Goal: Information Seeking & Learning: Check status

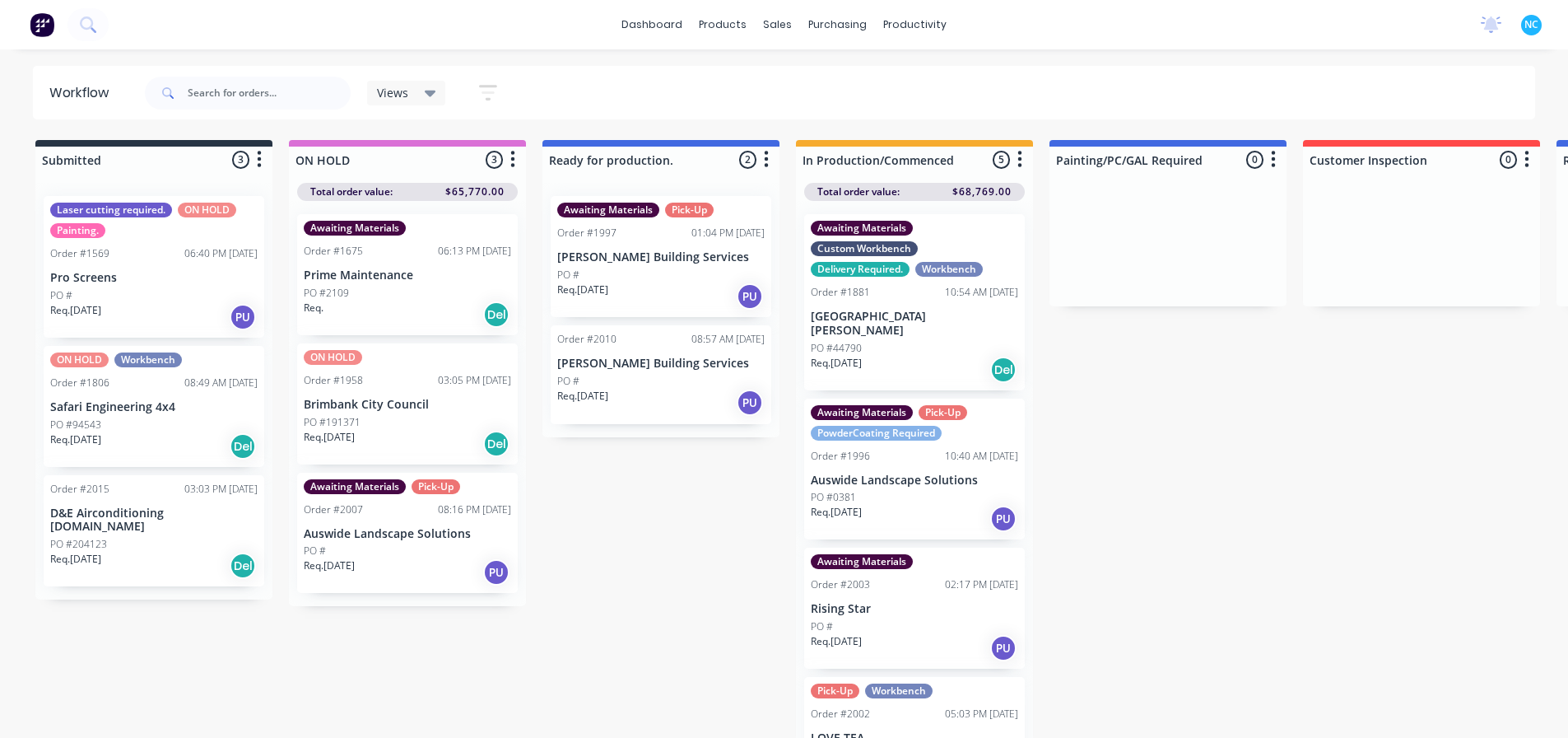
click at [663, 264] on p "[PERSON_NAME] Building Services" at bounding box center [661, 257] width 208 height 14
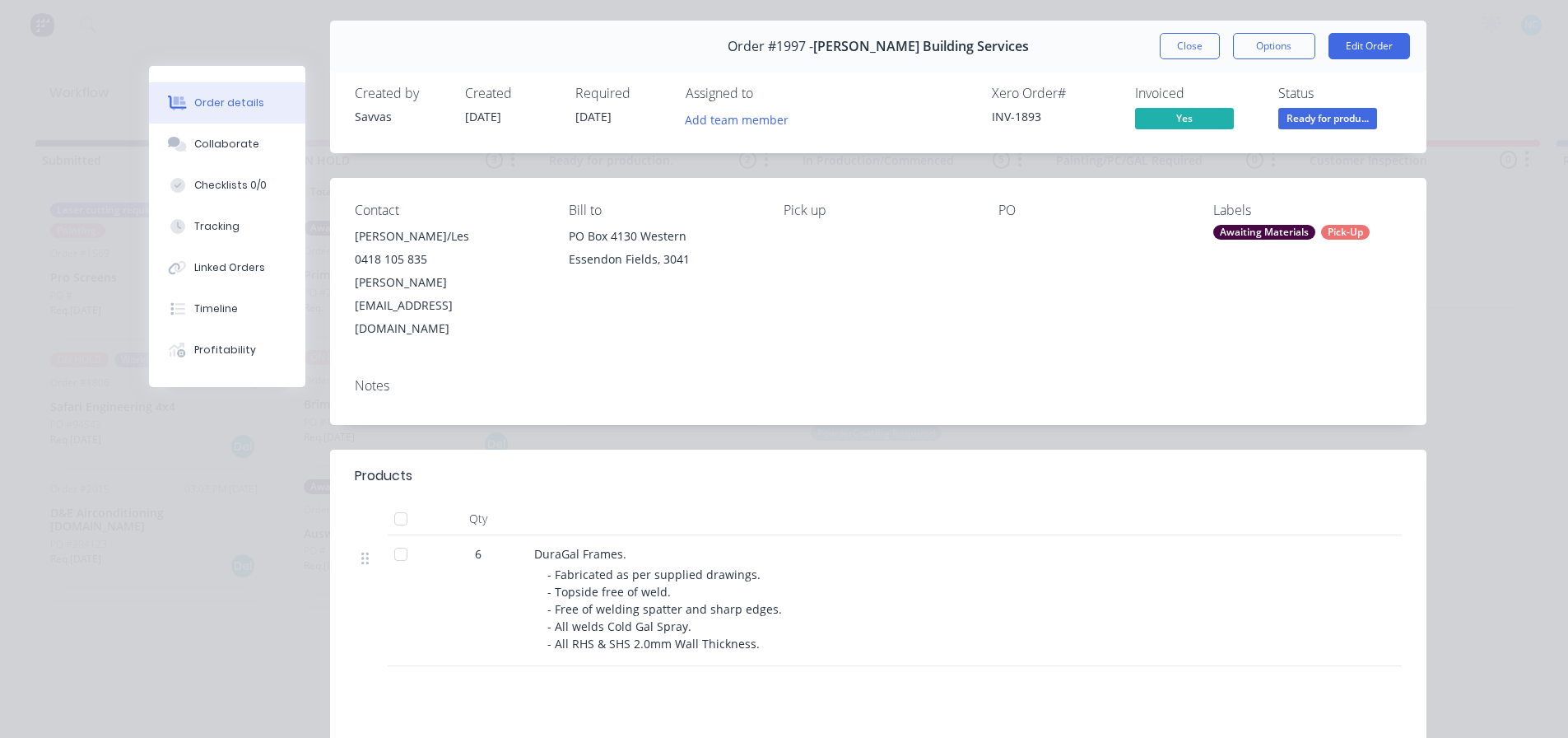
scroll to position [82, 0]
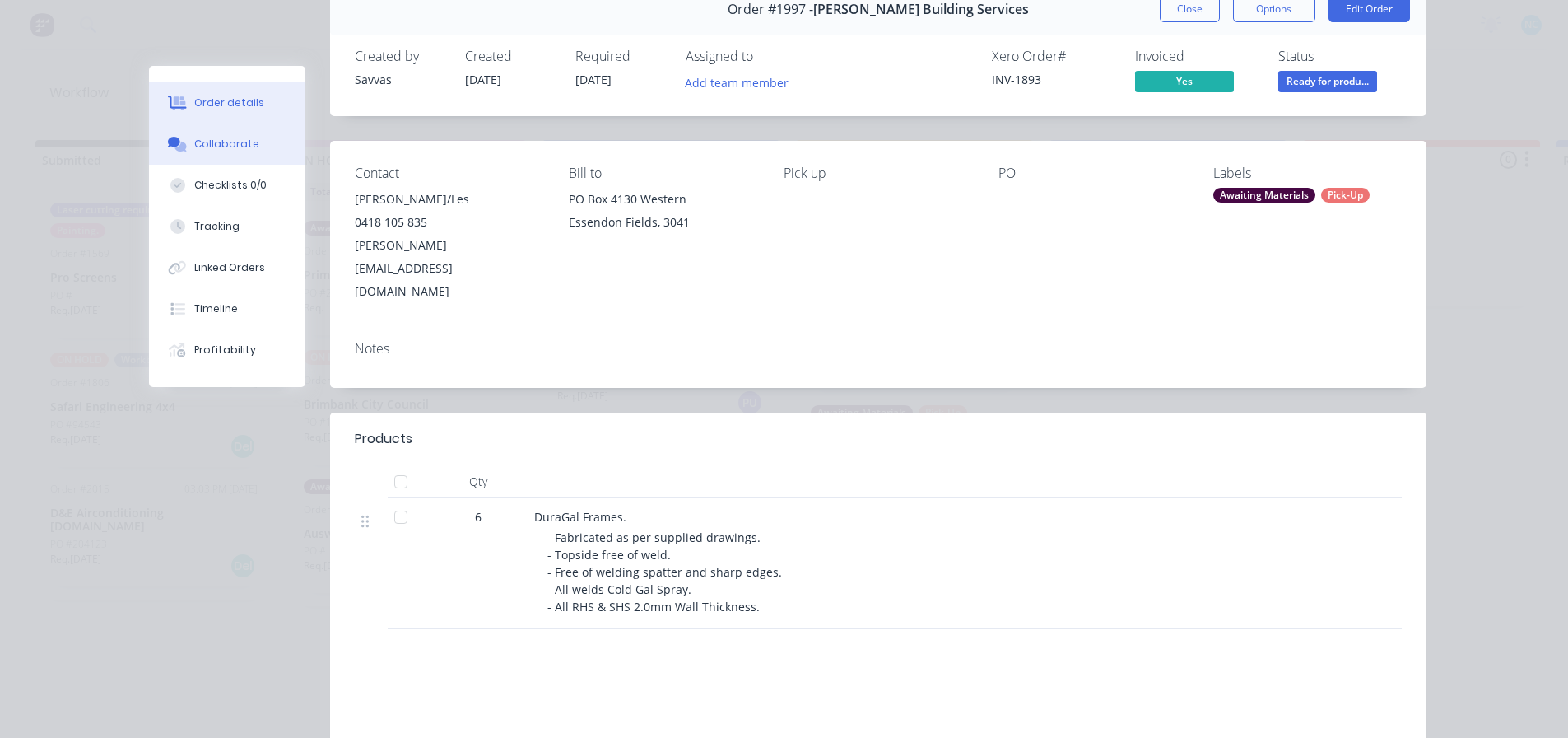
click at [172, 141] on icon at bounding box center [174, 141] width 12 height 10
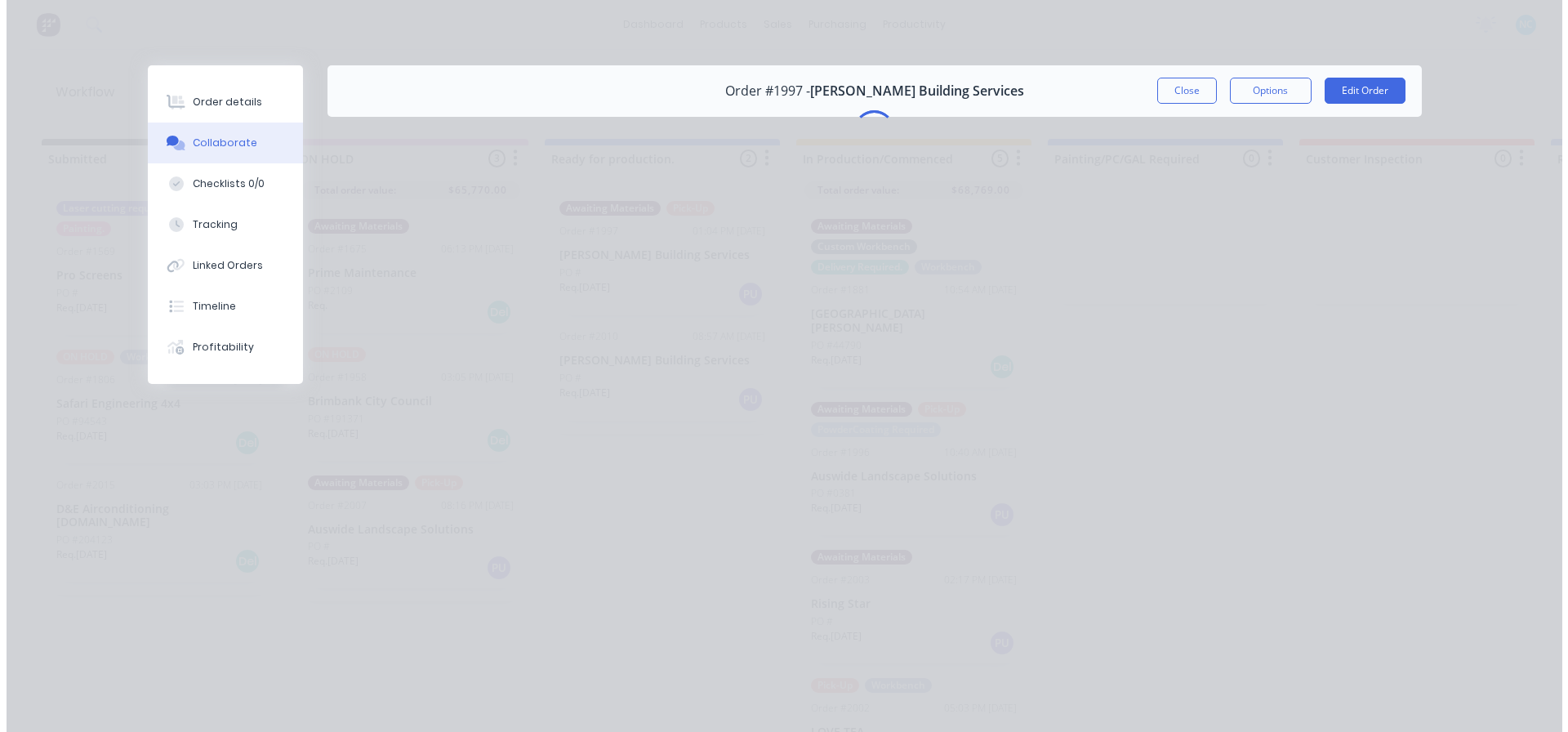
scroll to position [0, 0]
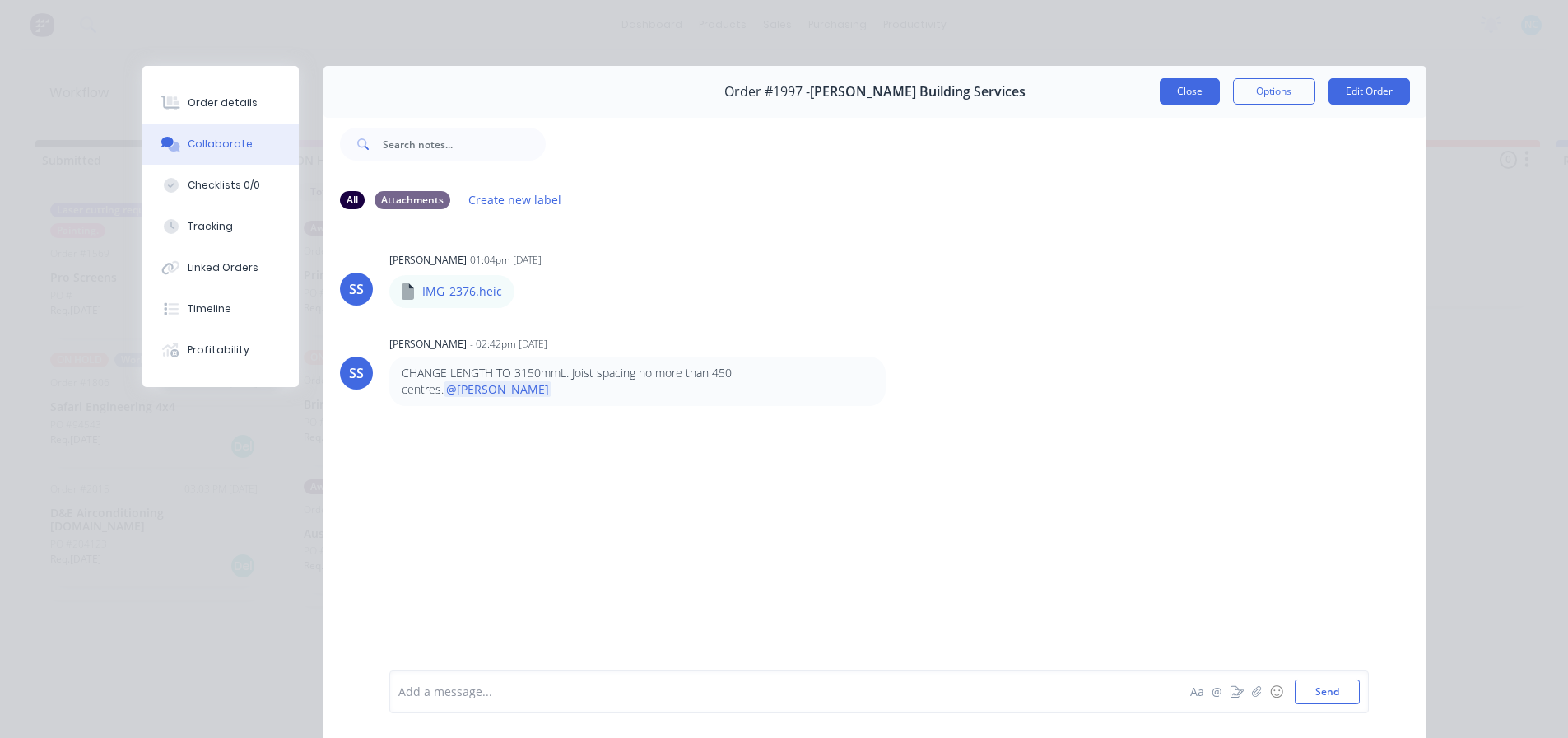
click at [1173, 91] on button "Close" at bounding box center [1190, 92] width 60 height 26
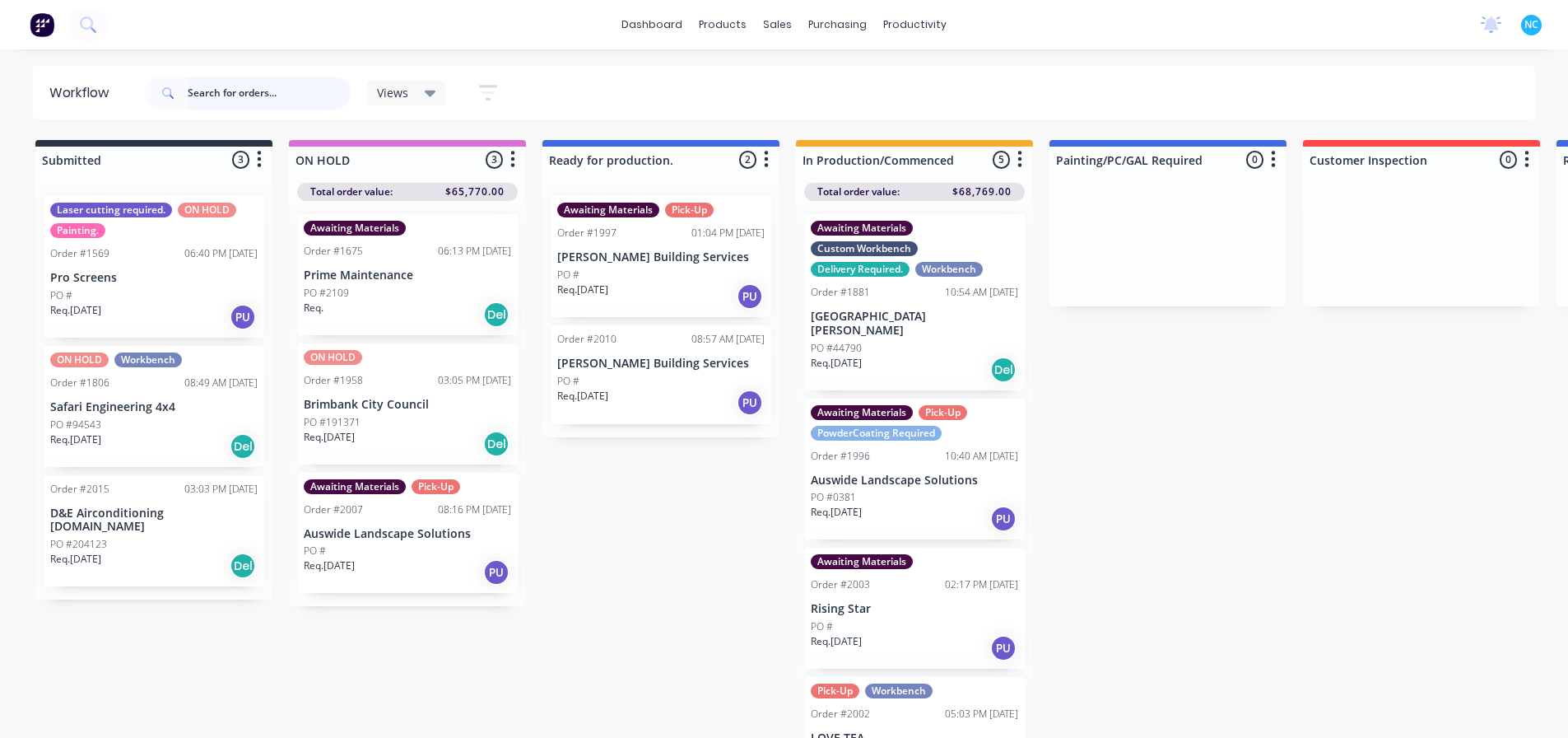
click at [245, 102] on input "text" at bounding box center [269, 93] width 163 height 33
type input "arti"
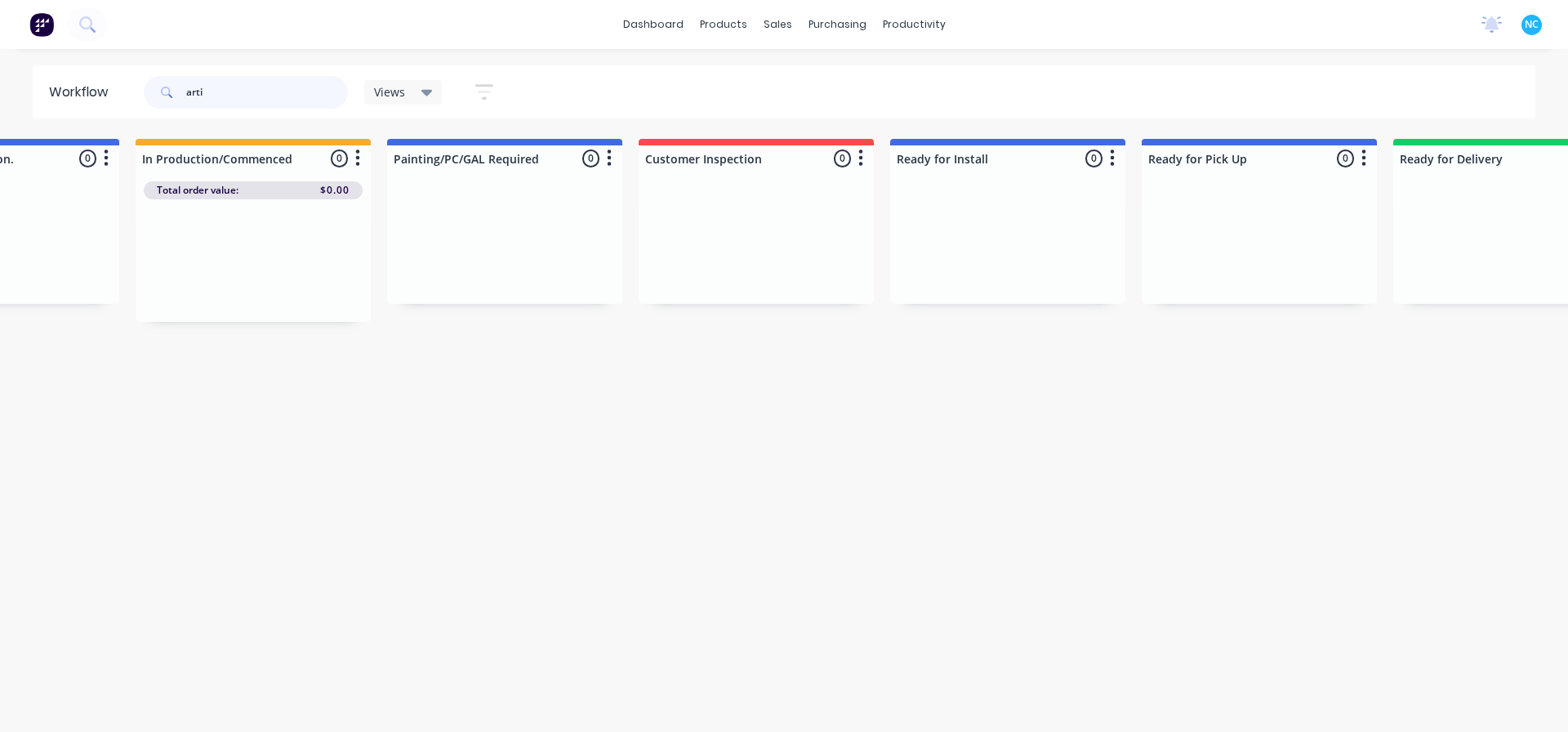
scroll to position [0, 1392]
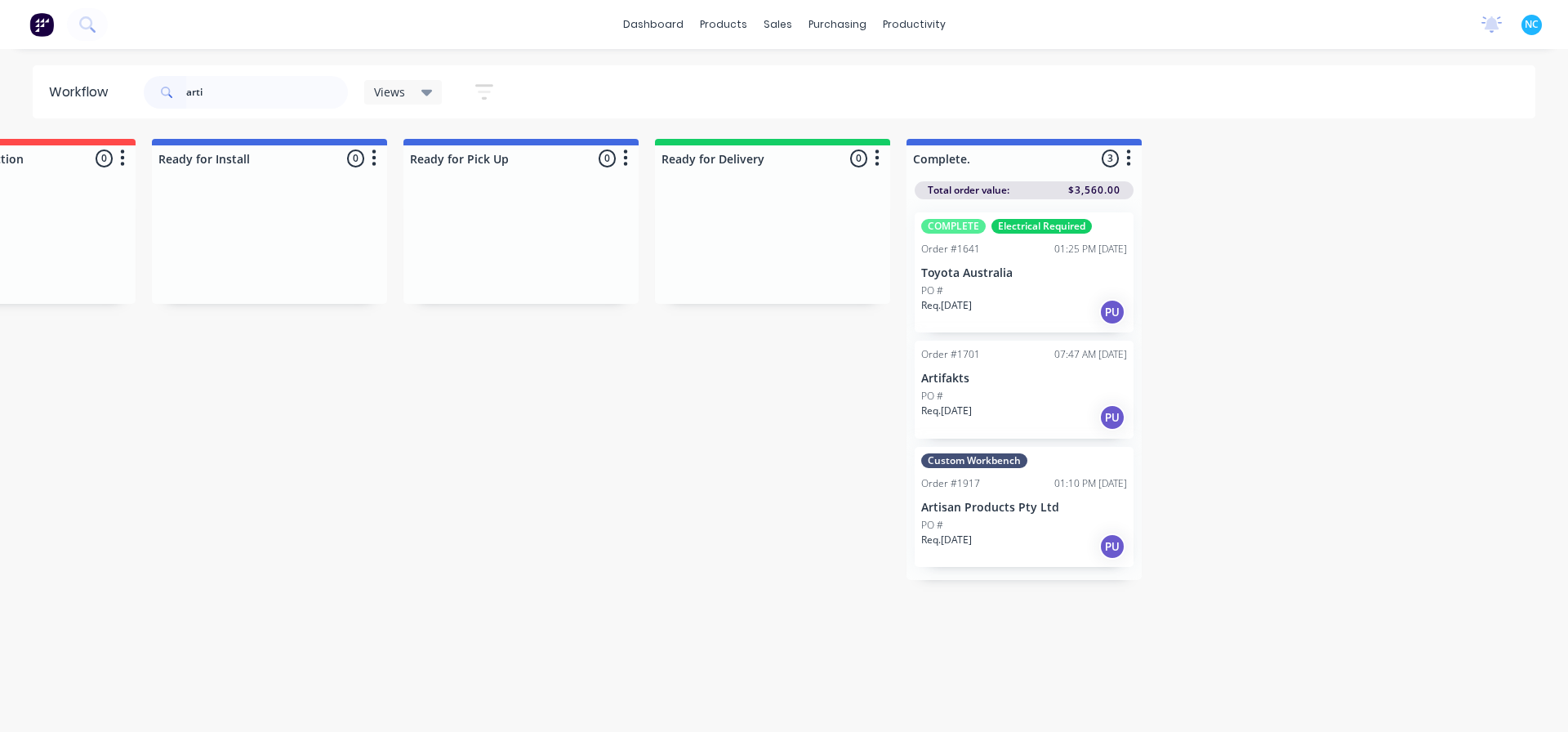
click at [1005, 556] on div "Req. [DATE] PU" at bounding box center [1024, 546] width 206 height 28
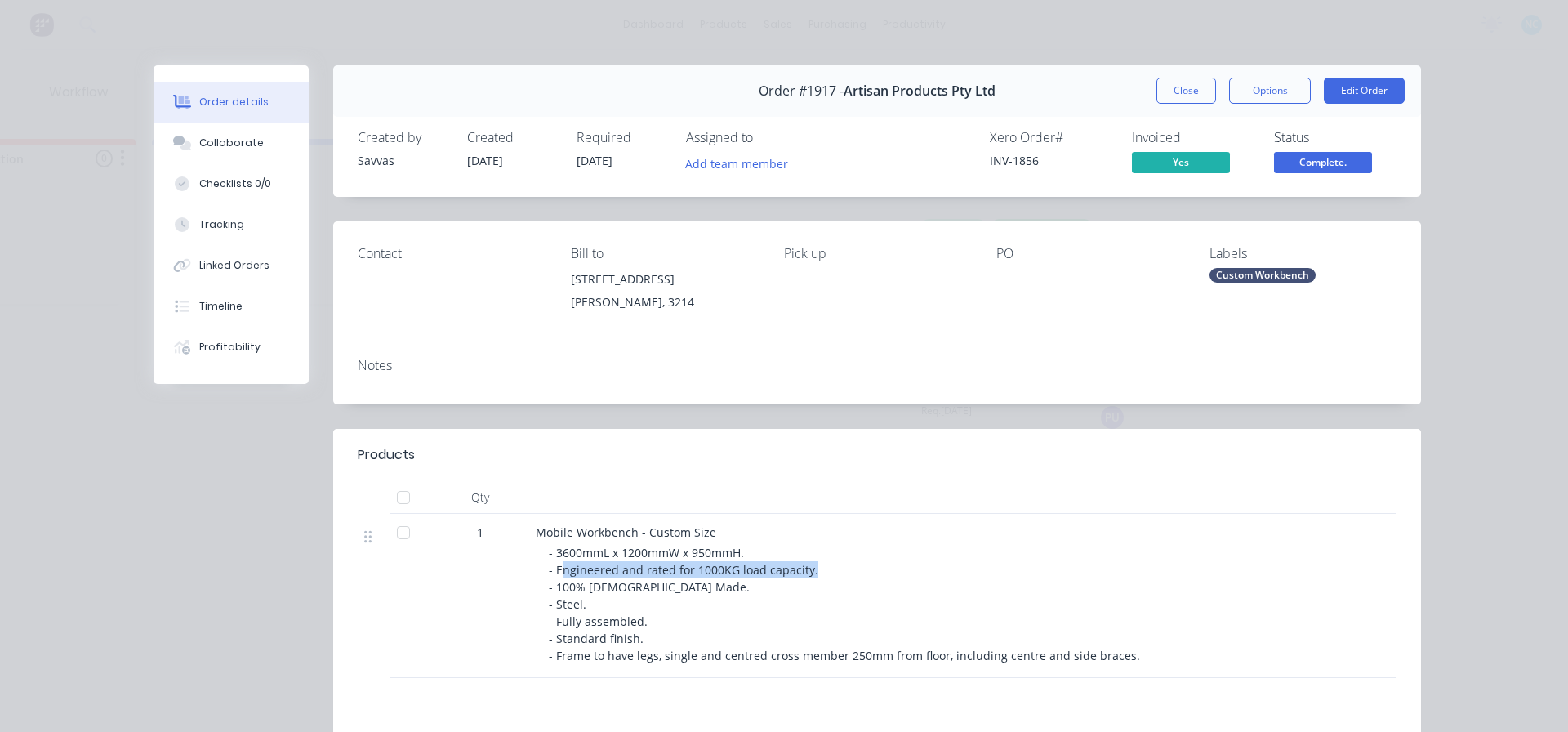
drag, startPoint x: 570, startPoint y: 570, endPoint x: 821, endPoint y: 574, distance: 251.0
click at [821, 574] on div "- 3600mmL x 1200mmW x 950mmH. - Engineered and rated for 1000KG load capacity. …" at bounding box center [862, 603] width 627 height 120
click at [821, 571] on div "- 3600mmL x 1200mmW x 950mmH. - Engineered and rated for 1000KG load capacity. …" at bounding box center [862, 603] width 627 height 120
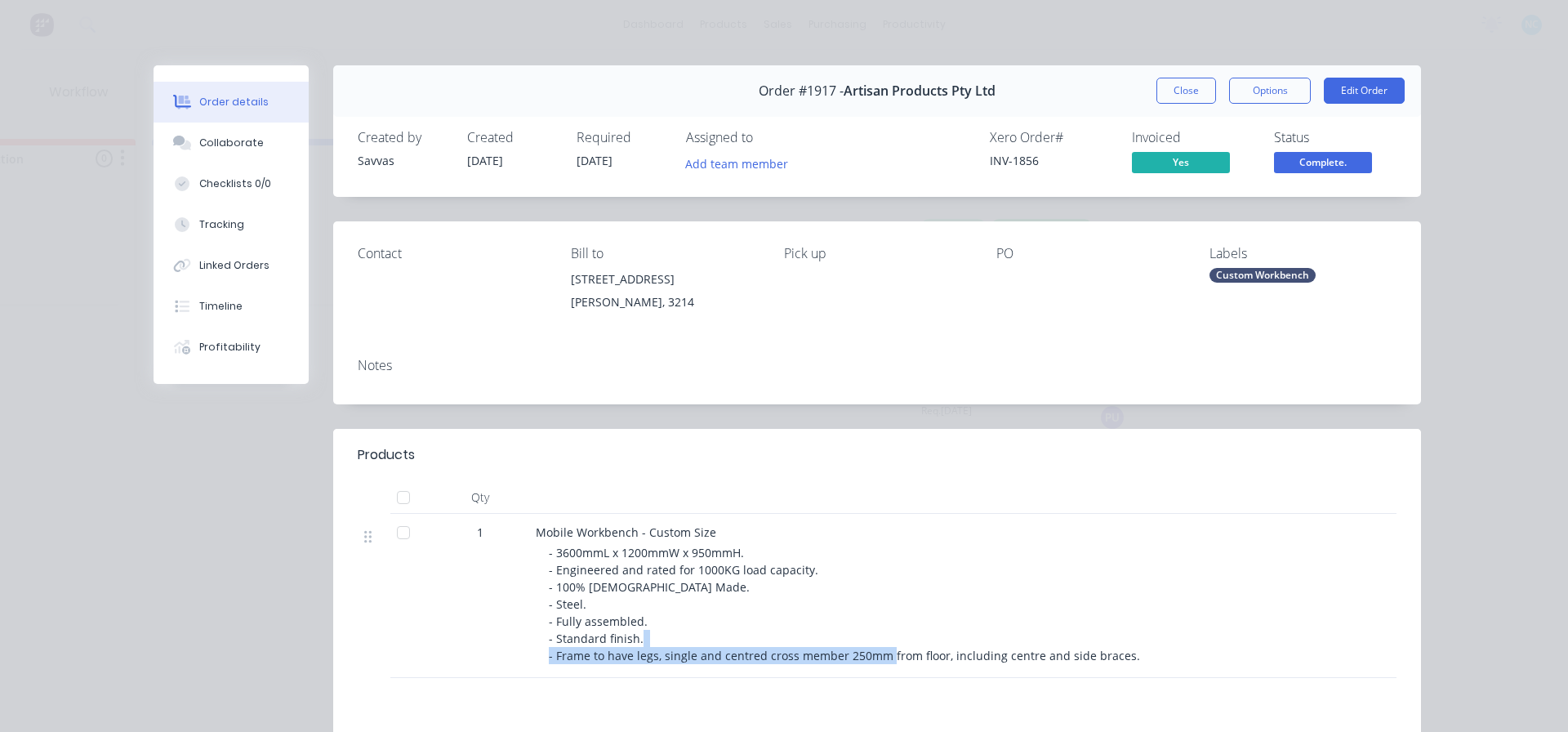
drag, startPoint x: 577, startPoint y: 652, endPoint x: 919, endPoint y: 655, distance: 342.0
click at [919, 655] on span "- 3600mmL x 1200mmW x 950mmH. - Engineered and rated for 1000KG load capacity. …" at bounding box center [844, 604] width 591 height 119
click at [919, 654] on span "- 3600mmL x 1200mmW x 950mmH. - Engineered and rated for 1000KG load capacity. …" at bounding box center [844, 604] width 591 height 119
drag, startPoint x: 836, startPoint y: 649, endPoint x: 1047, endPoint y: 661, distance: 211.3
click at [1047, 661] on span "- 3600mmL x 1200mmW x 950mmH. - Engineered and rated for 1000KG load capacity. …" at bounding box center [844, 604] width 591 height 119
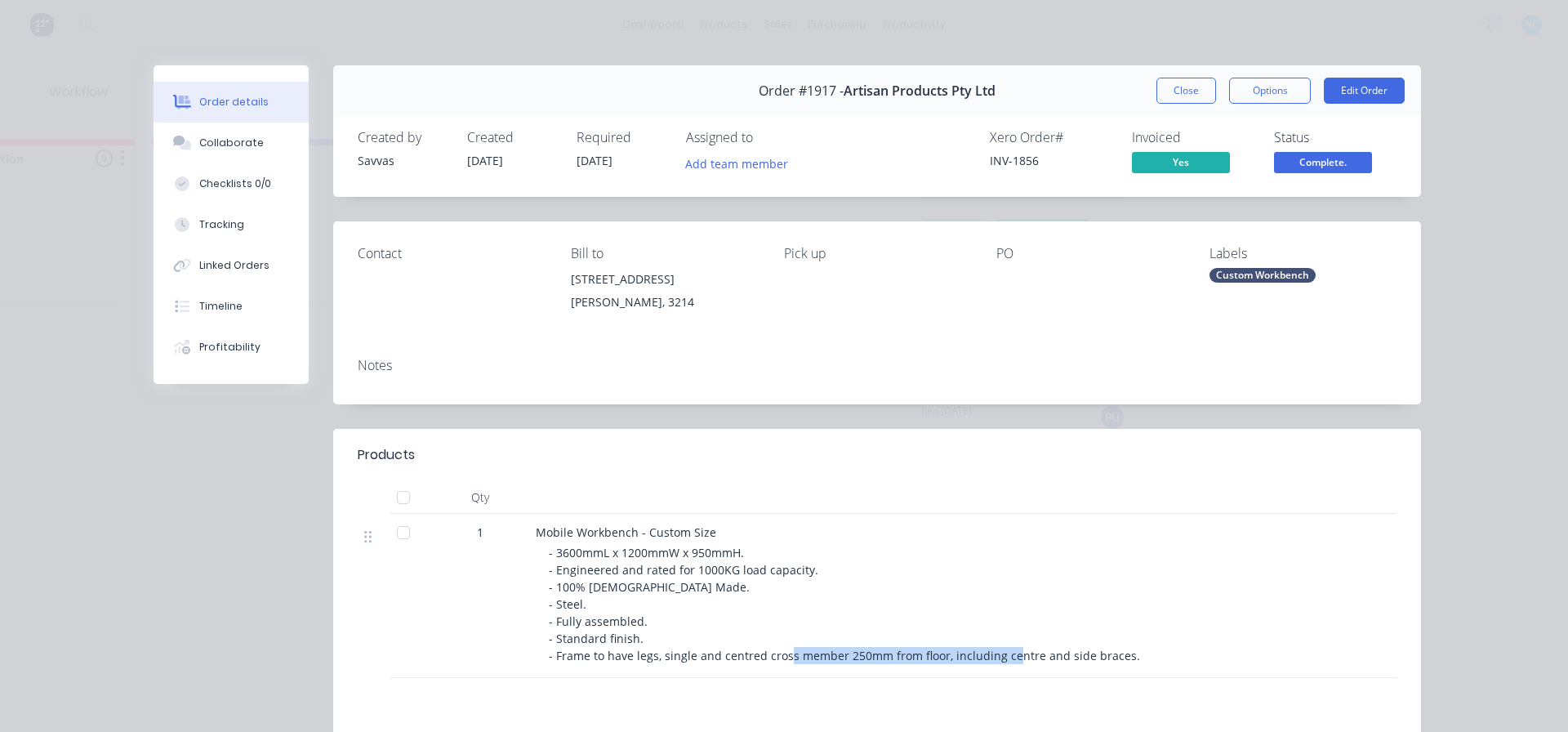
click at [1047, 661] on span "- 3600mmL x 1200mmW x 950mmH. - Engineered and rated for 1000KG load capacity. …" at bounding box center [844, 604] width 591 height 119
drag, startPoint x: 241, startPoint y: 165, endPoint x: 250, endPoint y: 152, distance: 15.8
click at [250, 152] on div "Order details Collaborate Checklists 0/0 Tracking Linked Orders Timeline Profit…" at bounding box center [231, 224] width 155 height 318
click at [250, 152] on button "Collaborate" at bounding box center [231, 143] width 155 height 41
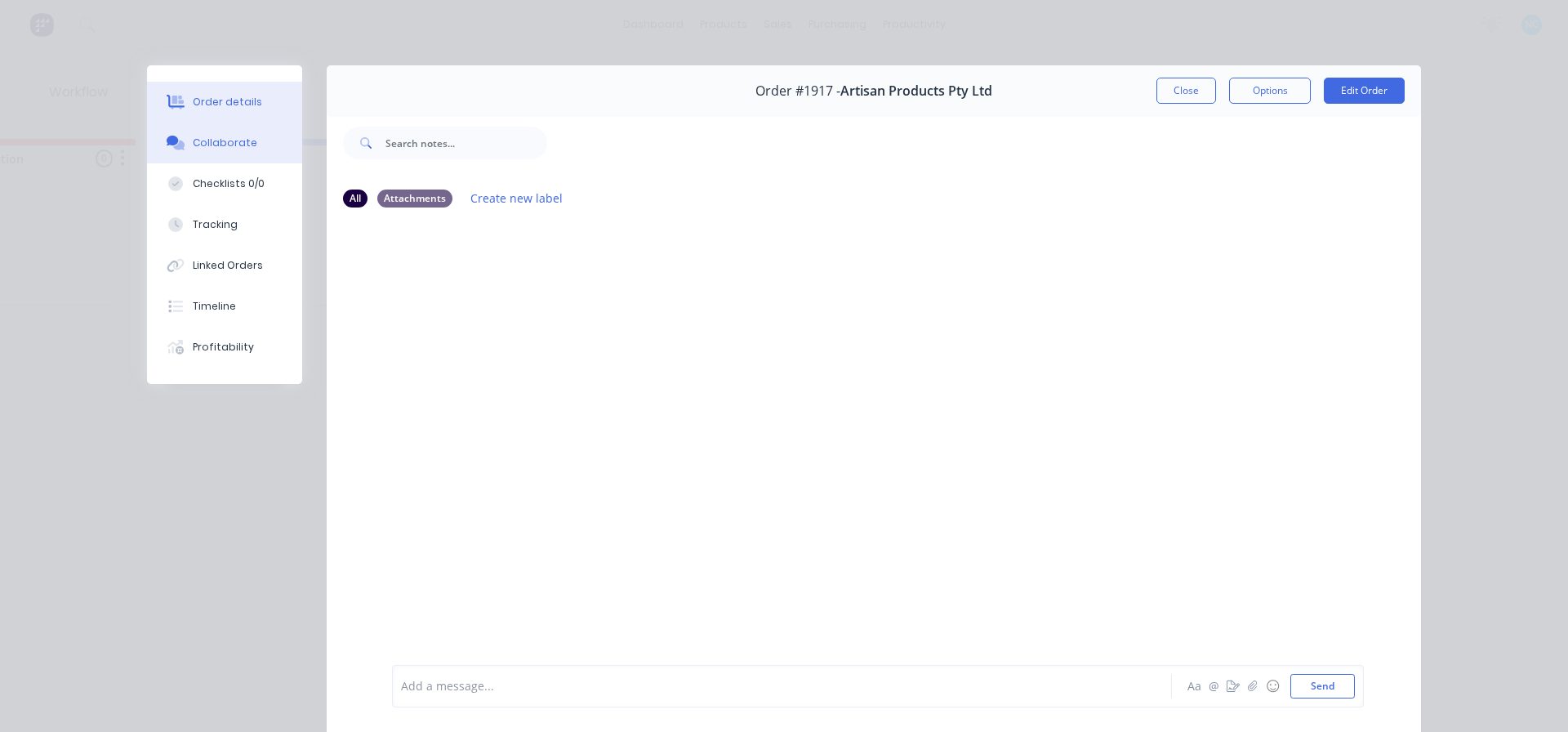
click at [265, 109] on button "Order details" at bounding box center [223, 102] width 155 height 41
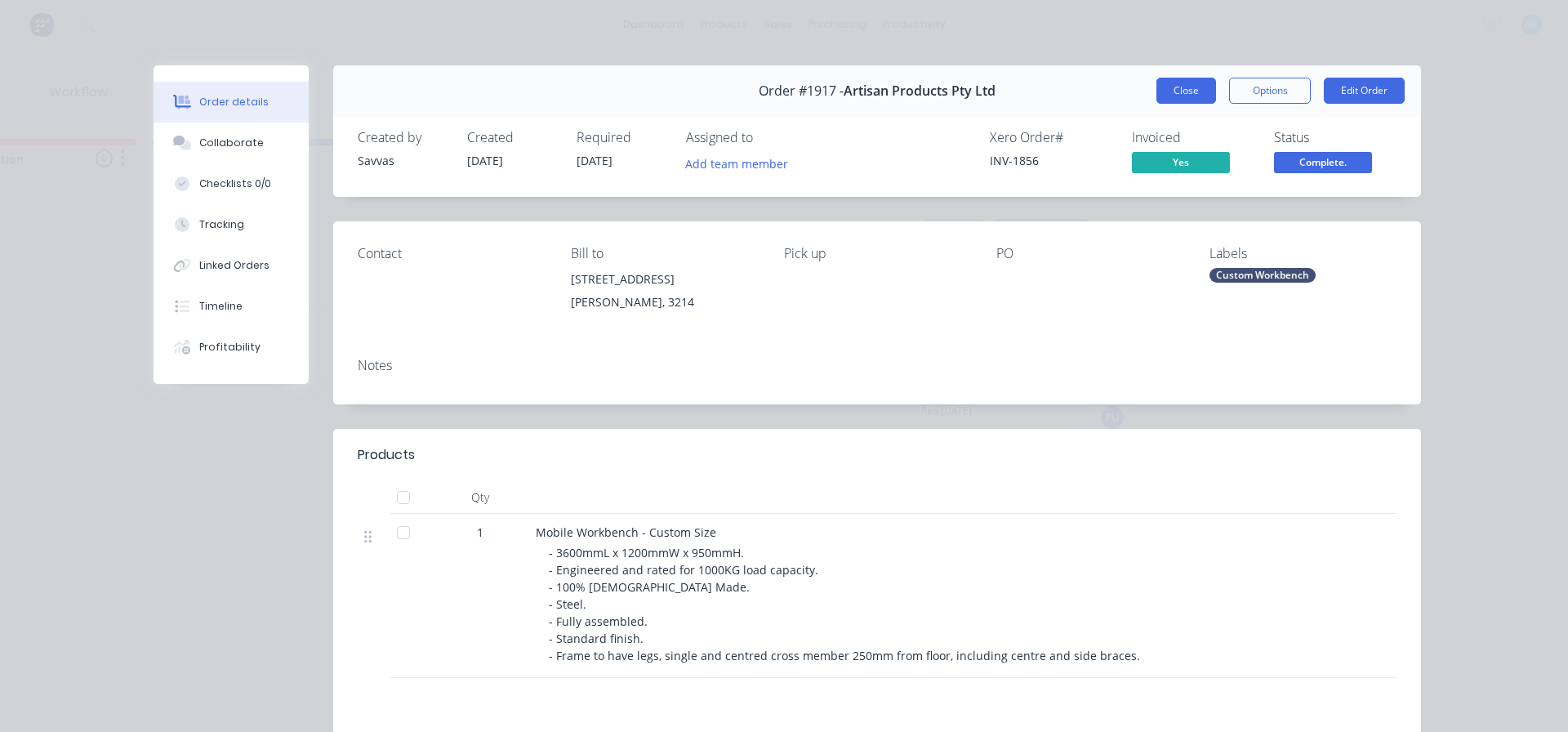
click at [1167, 92] on button "Close" at bounding box center [1186, 91] width 59 height 26
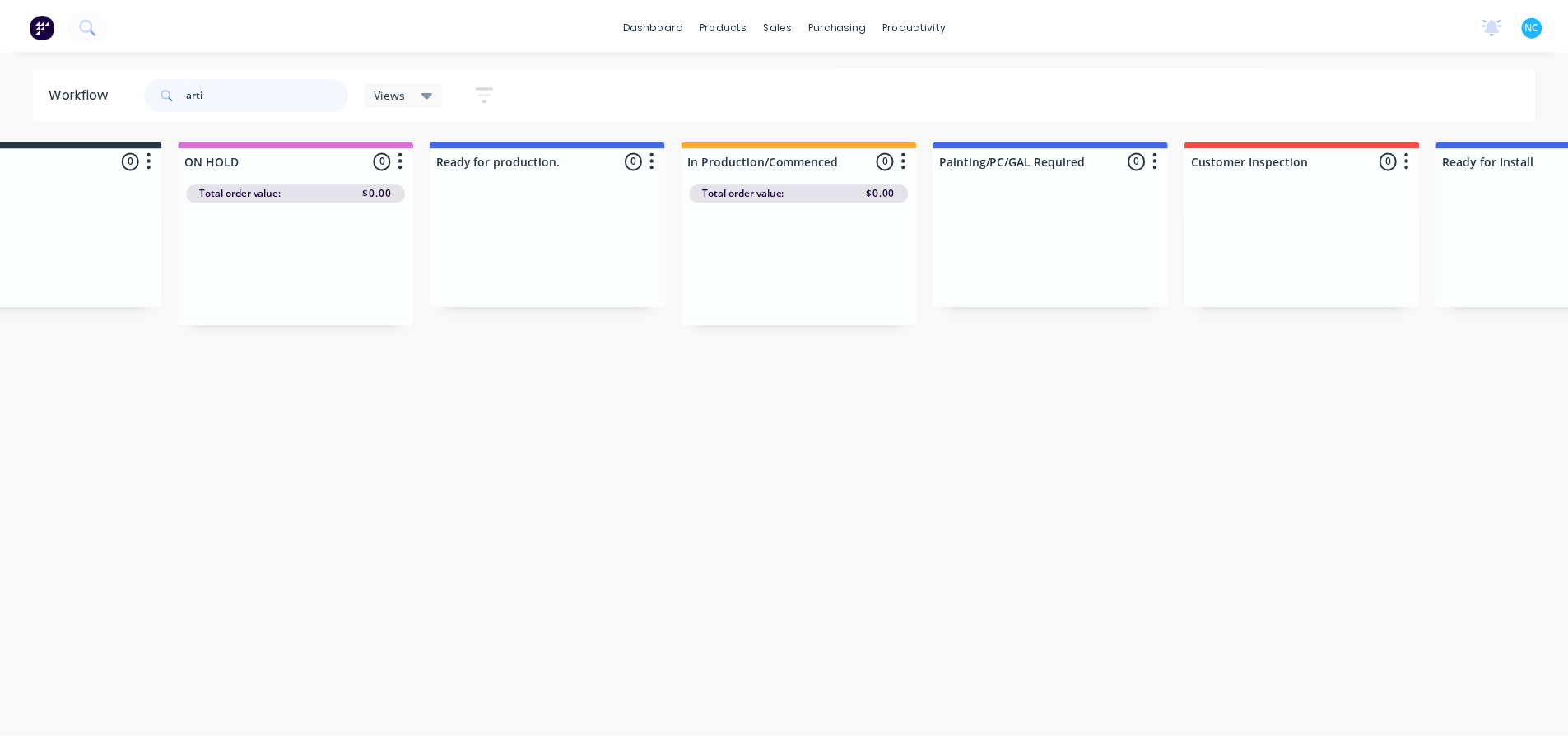
scroll to position [0, 0]
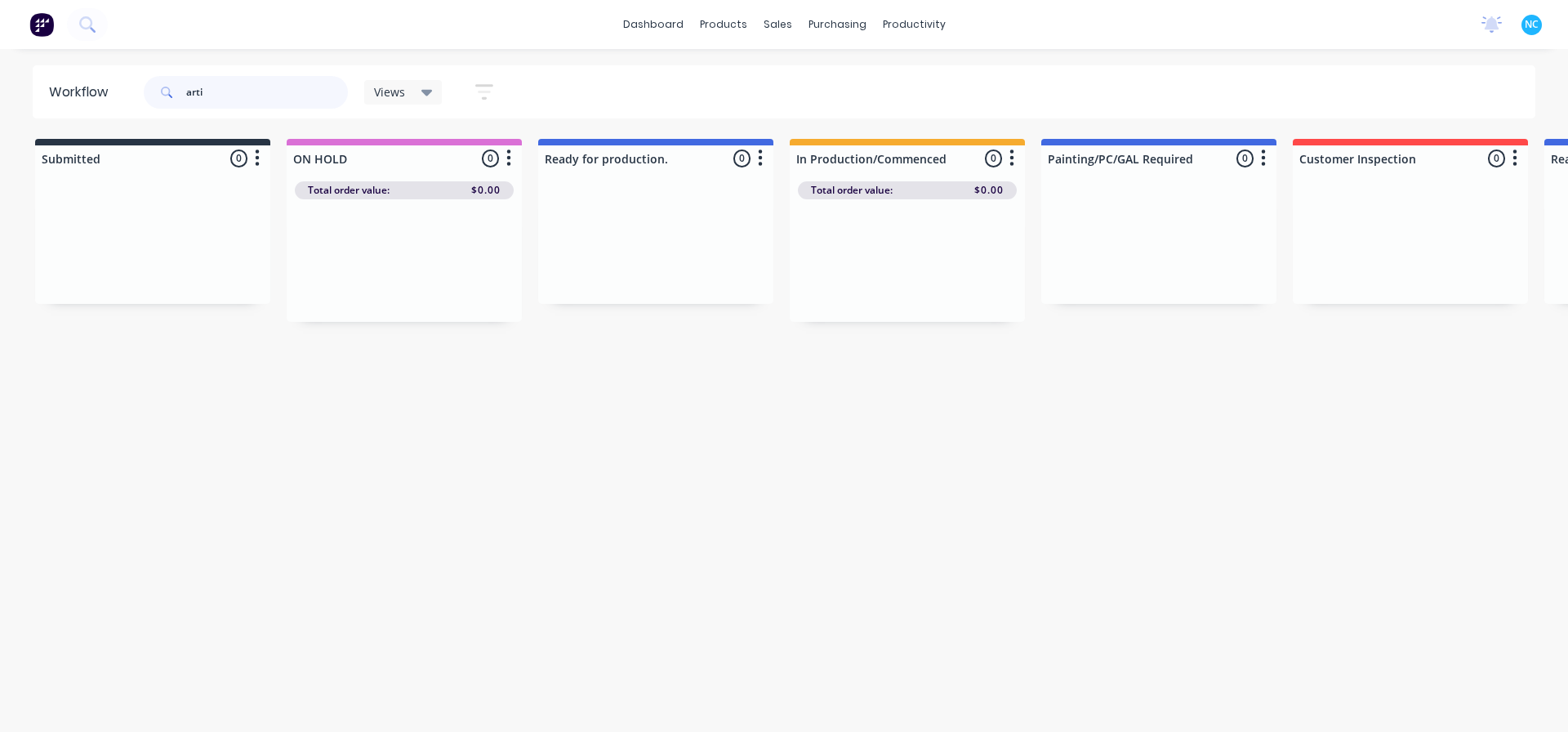
drag, startPoint x: 256, startPoint y: 97, endPoint x: 0, endPoint y: 69, distance: 257.5
click at [0, 69] on div "Workflow arti Views Save new view None (Default) edit Show/Hide statuses Show l…" at bounding box center [784, 91] width 1568 height 53
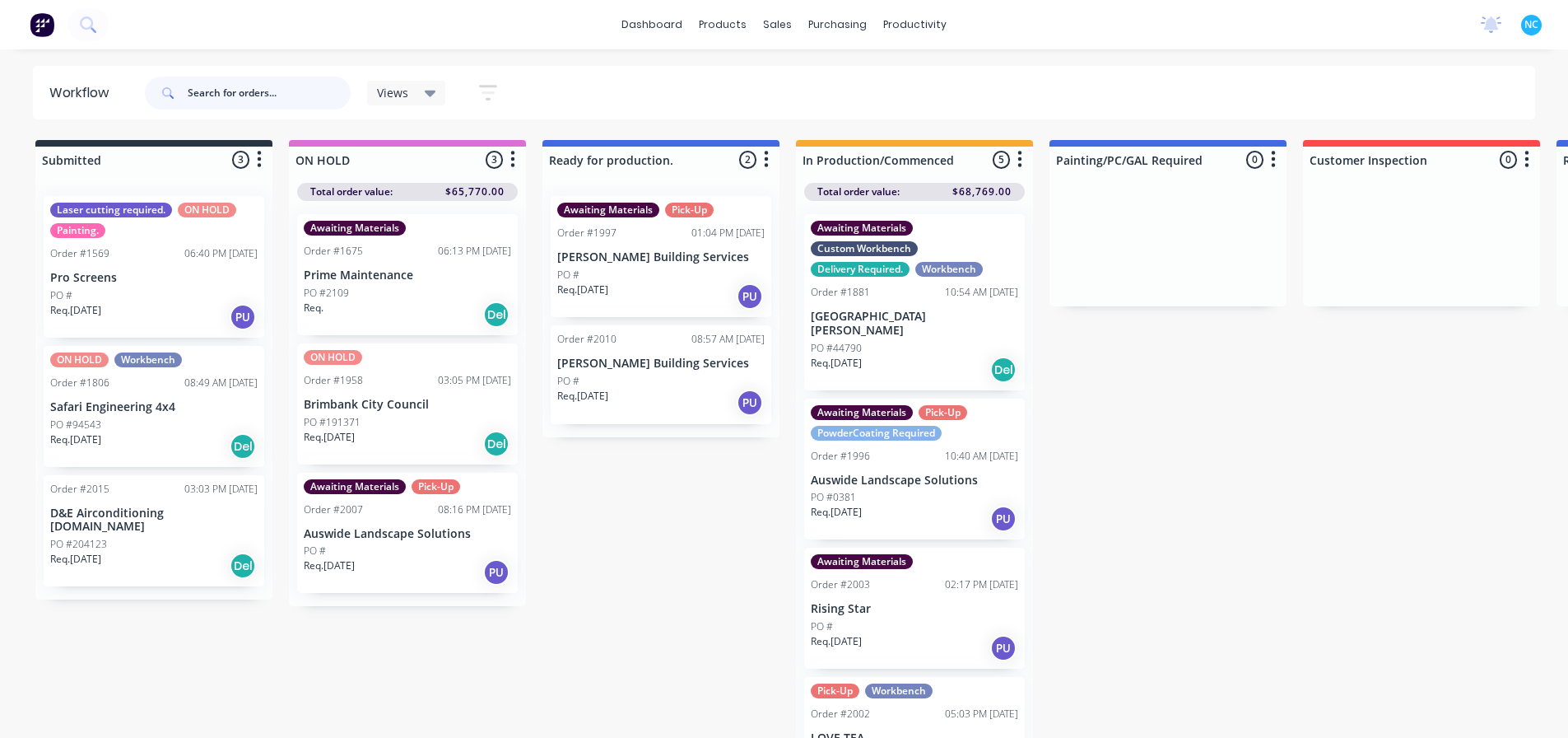
click at [712, 311] on div "Awaiting Materials Pick-Up Order #1997 01:04 PM [DATE] [PERSON_NAME] Building S…" at bounding box center [661, 310] width 237 height 254
click at [711, 308] on div "Req. [DATE] PU" at bounding box center [661, 297] width 208 height 28
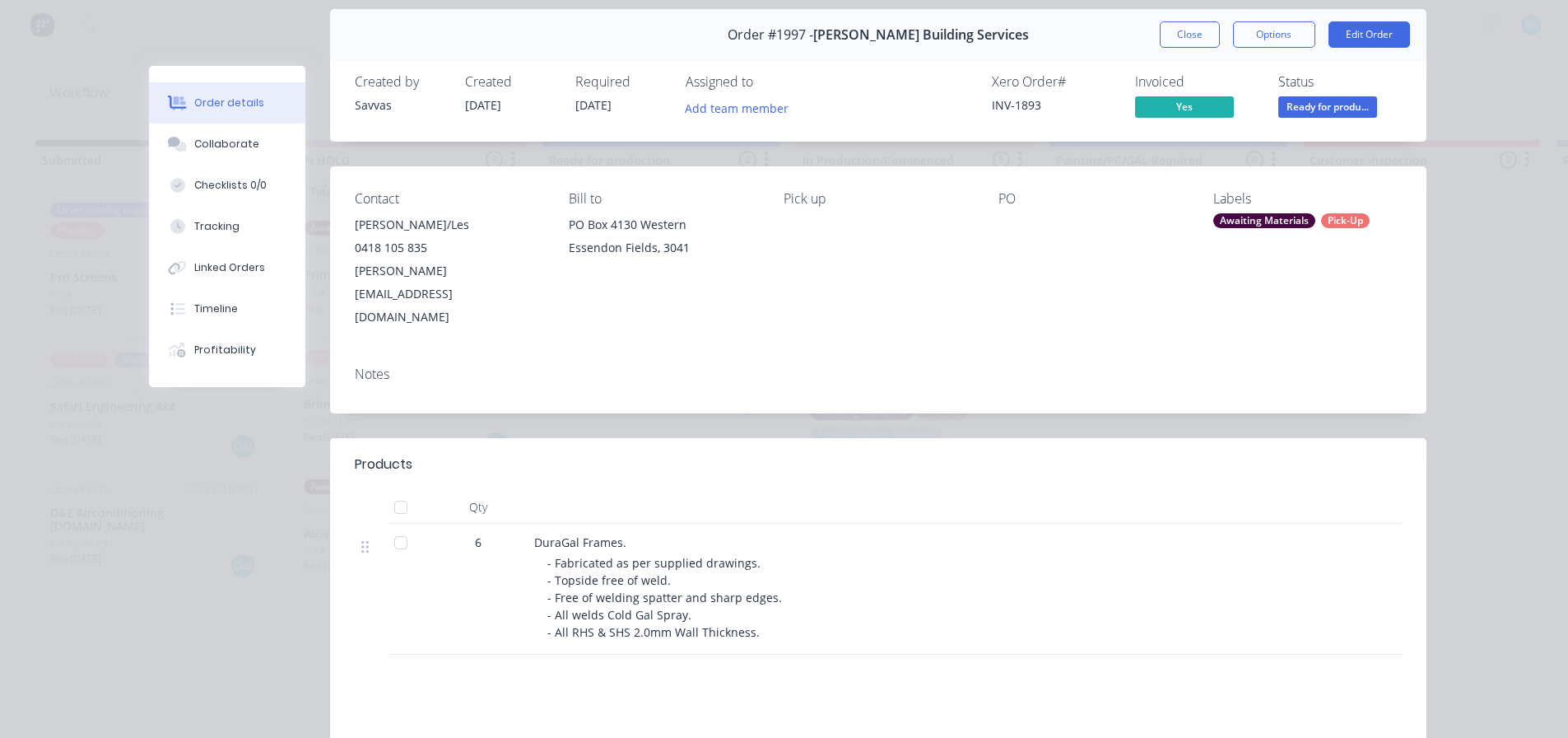
scroll to position [82, 0]
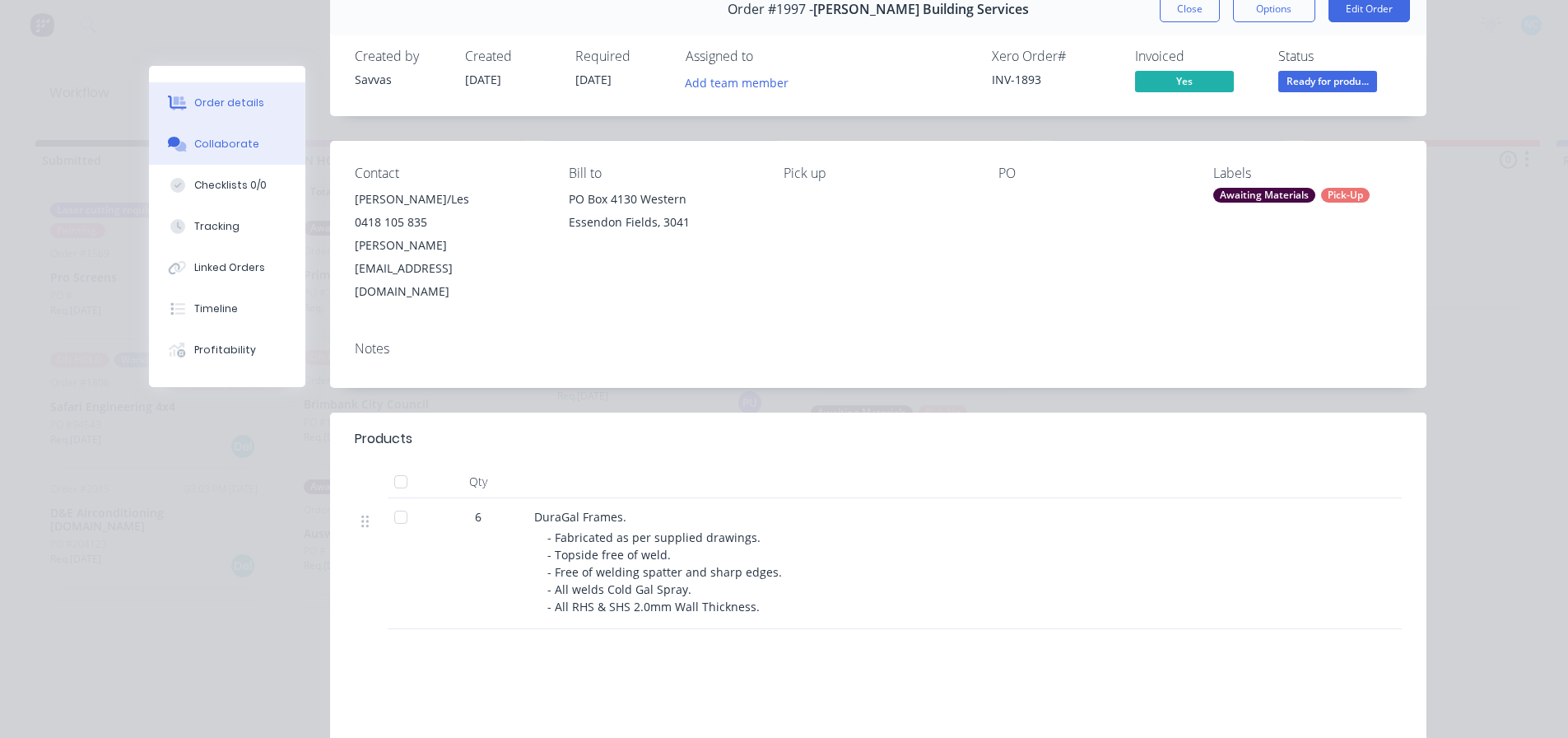
click at [233, 141] on div "Collaborate" at bounding box center [227, 144] width 65 height 15
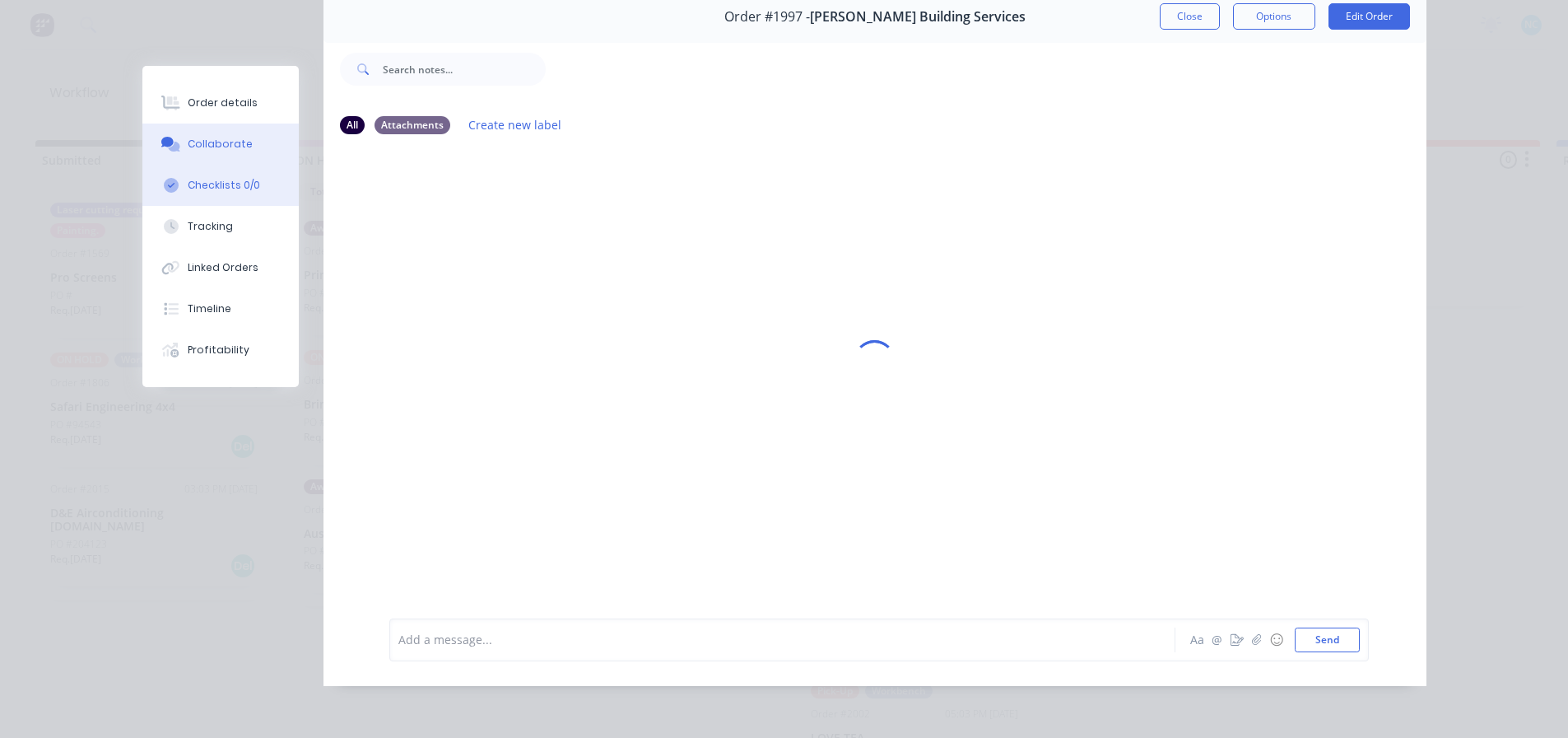
scroll to position [0, 0]
